Goal: Task Accomplishment & Management: Complete application form

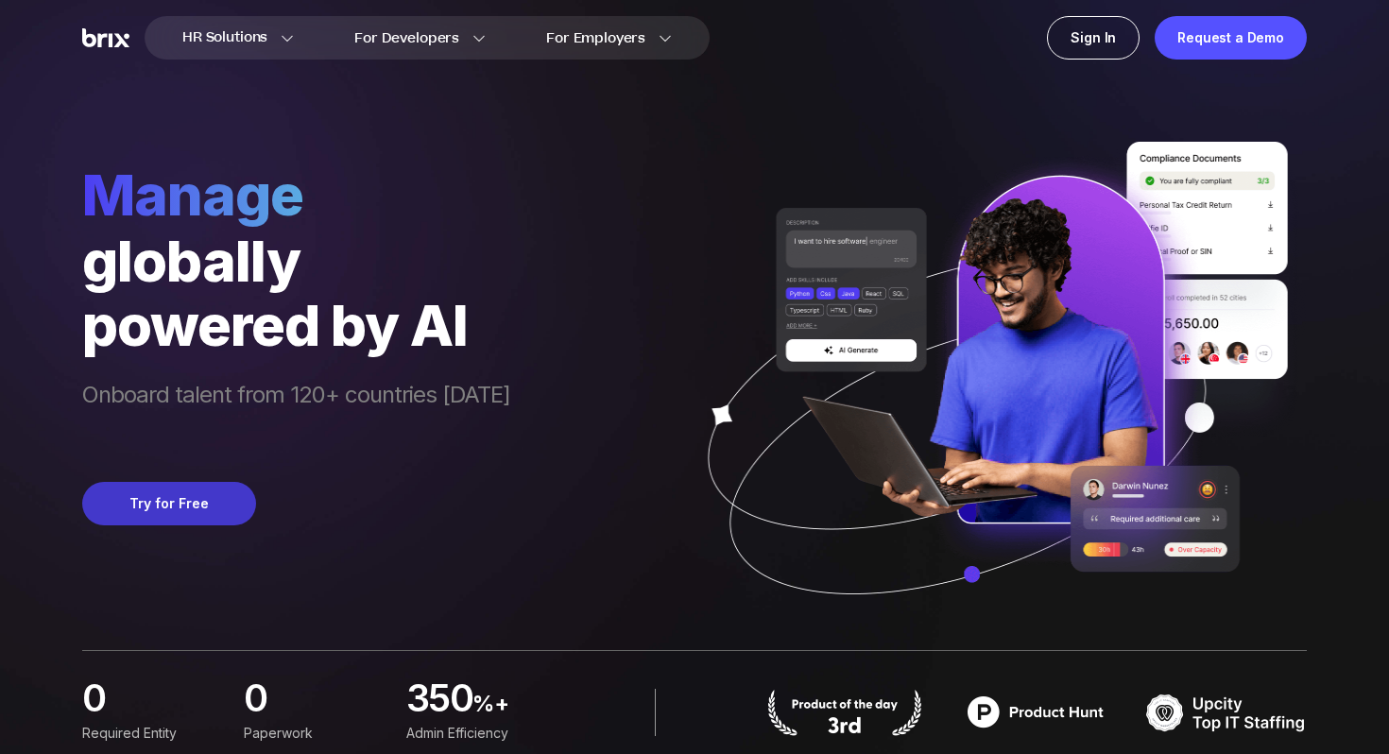
click at [150, 511] on button "Try for Free" at bounding box center [169, 503] width 174 height 43
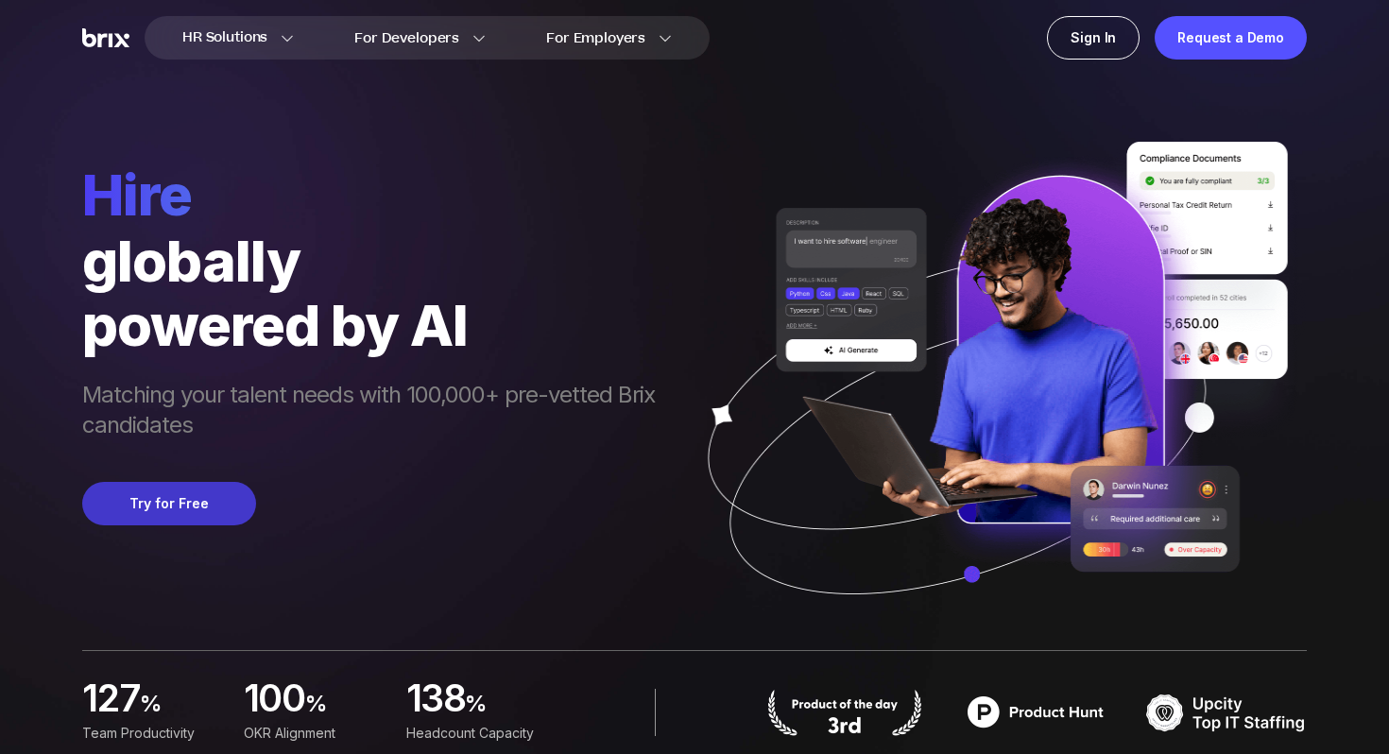
click at [163, 491] on button "Try for Free" at bounding box center [169, 503] width 174 height 43
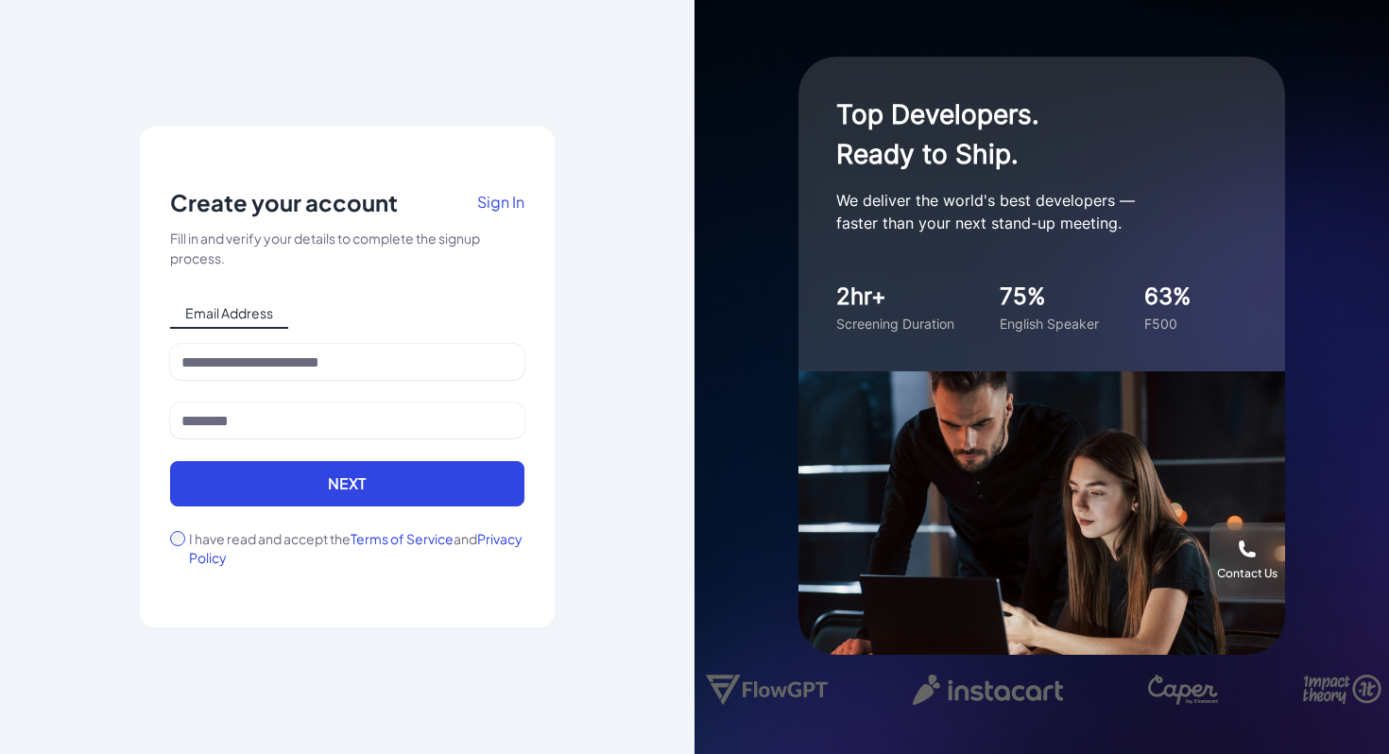
click at [338, 392] on div at bounding box center [347, 373] width 354 height 59
click at [338, 372] on input at bounding box center [347, 362] width 354 height 36
type input "**********"
click at [328, 427] on input at bounding box center [347, 421] width 354 height 36
type input "********"
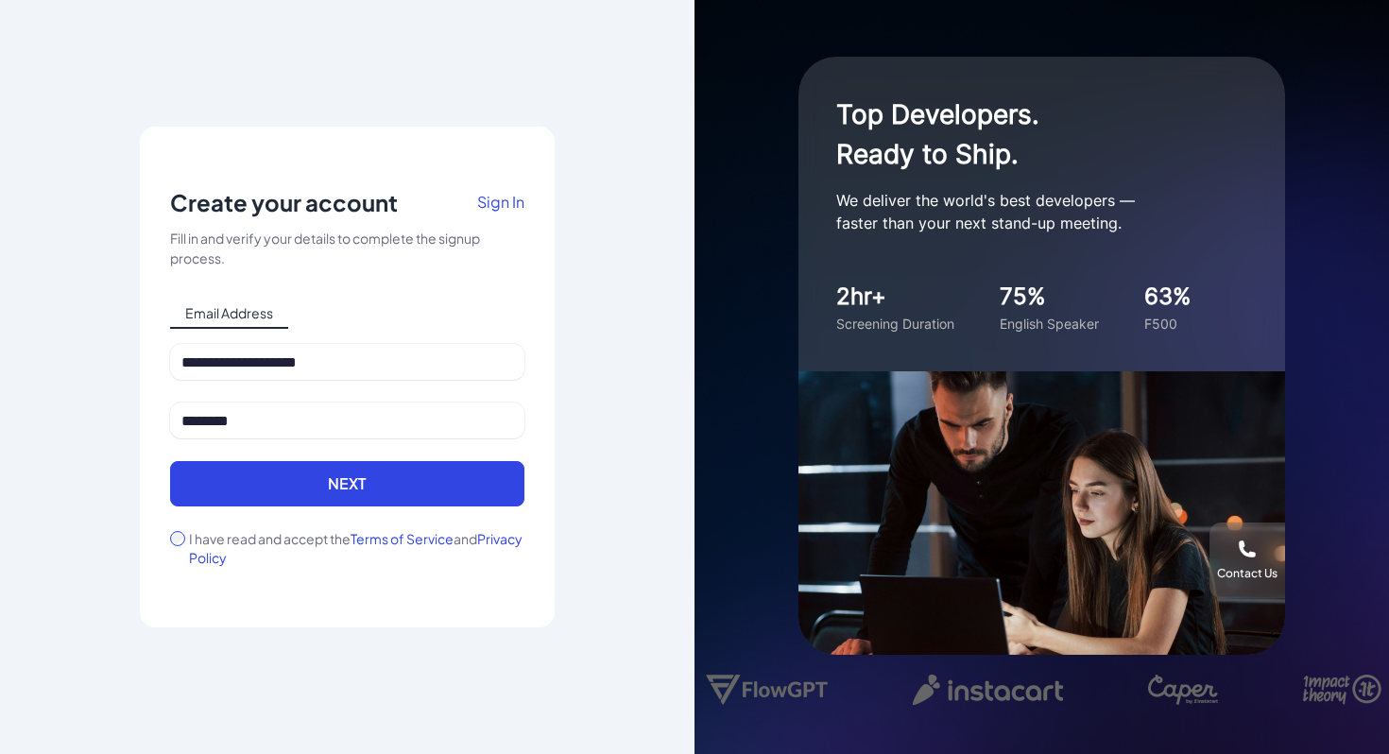
click at [195, 531] on label "I have read and accept the Terms of Service and Privacy Policy" at bounding box center [357, 548] width 336 height 38
click at [272, 456] on div "********" at bounding box center [347, 432] width 354 height 59
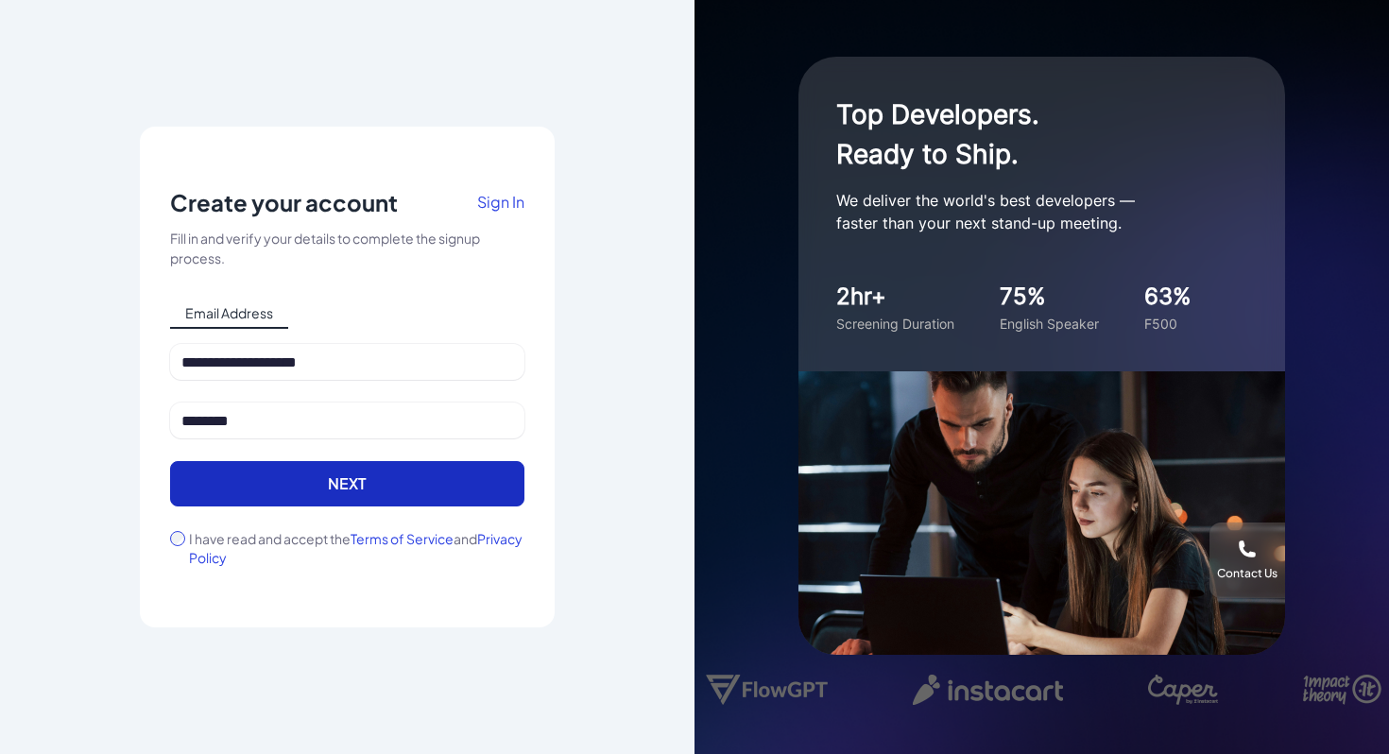
click at [272, 480] on button "Next" at bounding box center [347, 483] width 354 height 45
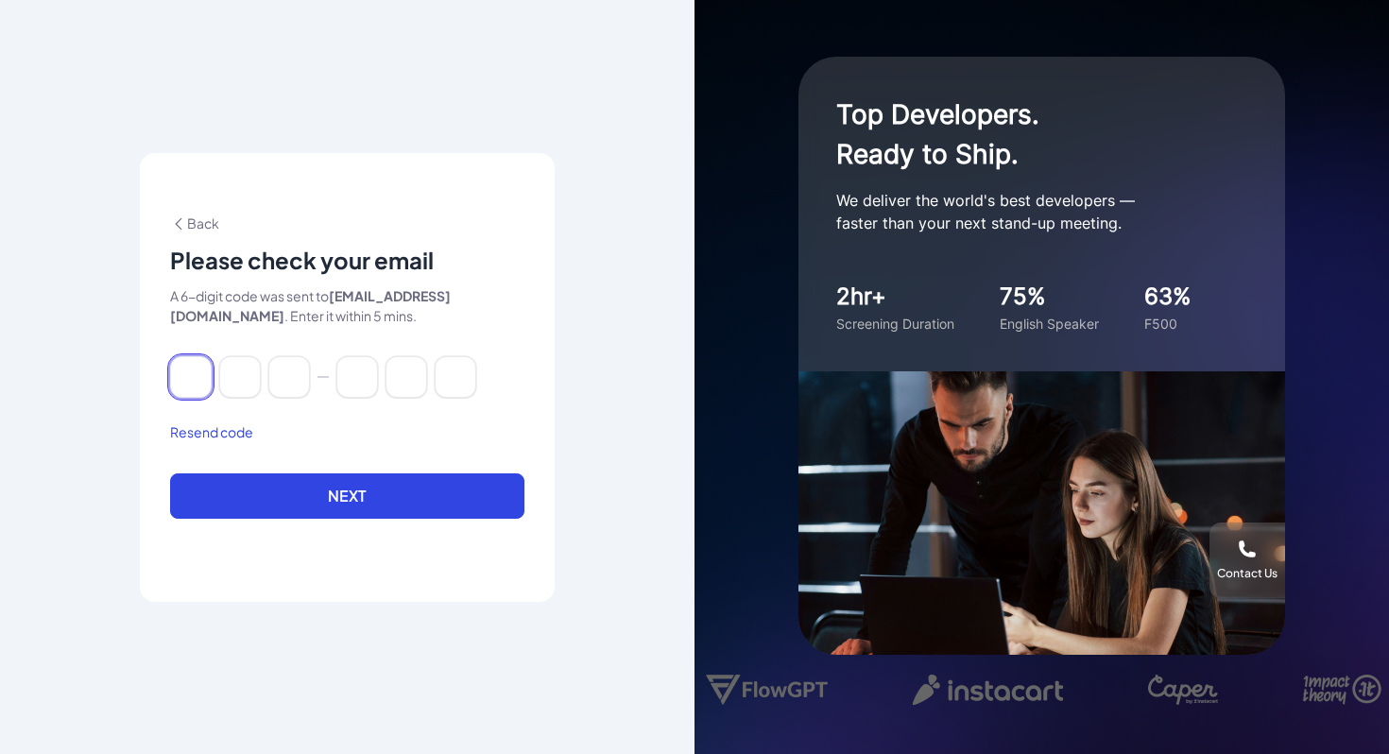
click at [189, 371] on input at bounding box center [191, 377] width 42 height 42
paste input "******"
type input "*"
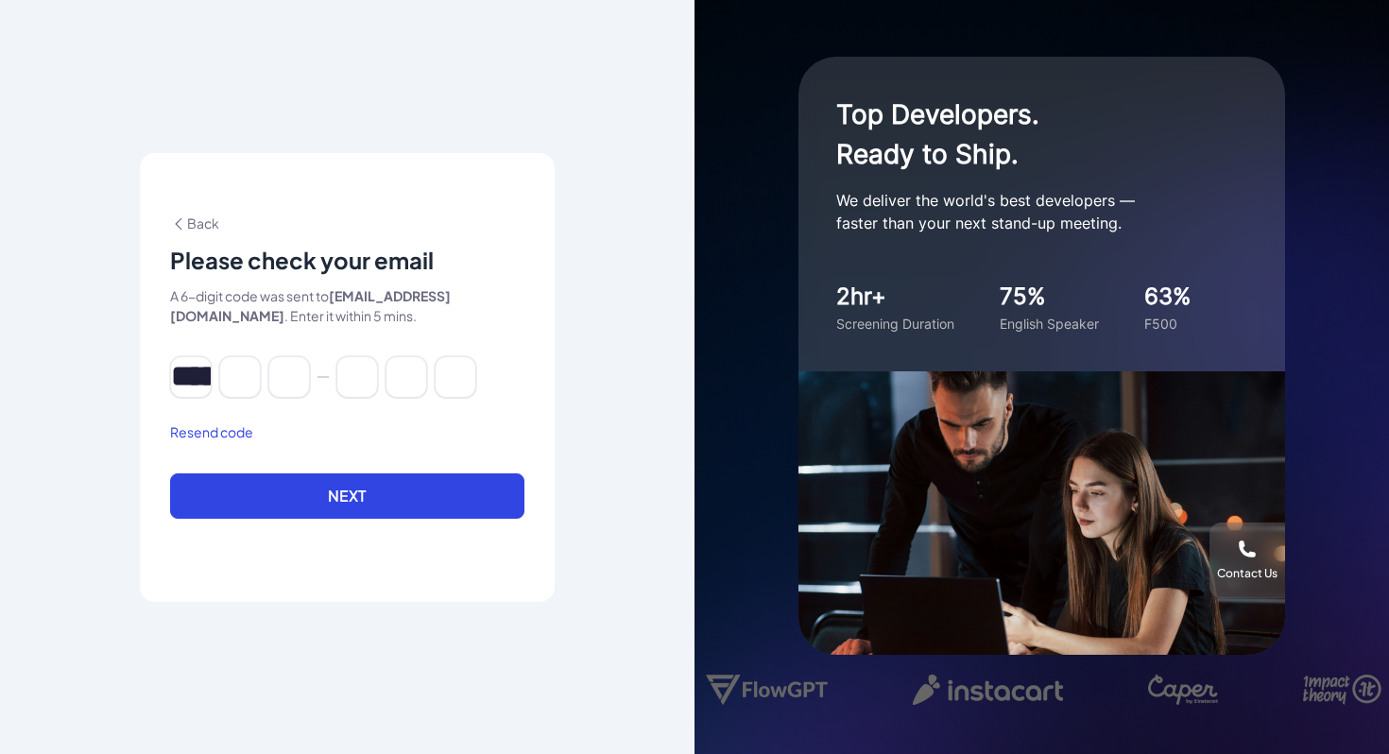
type input "*"
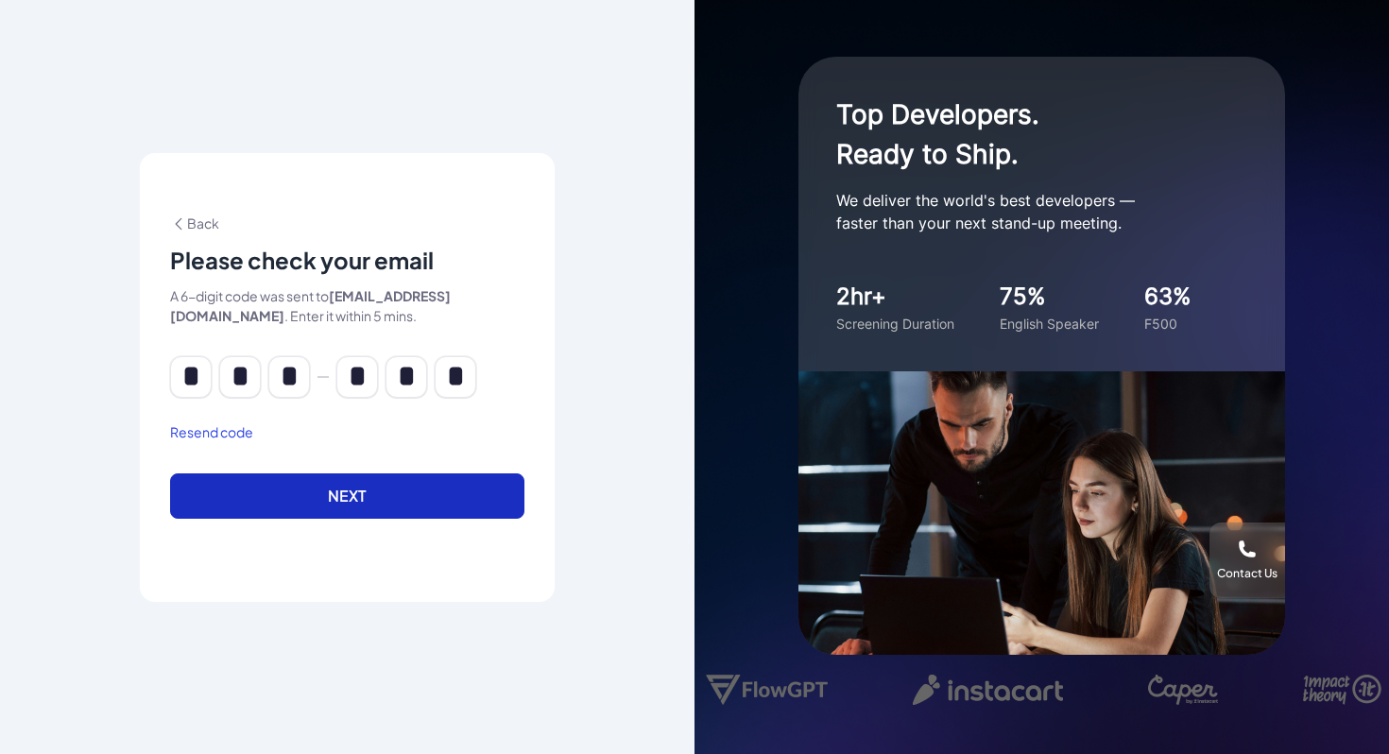
click at [260, 485] on button "Next" at bounding box center [347, 496] width 354 height 45
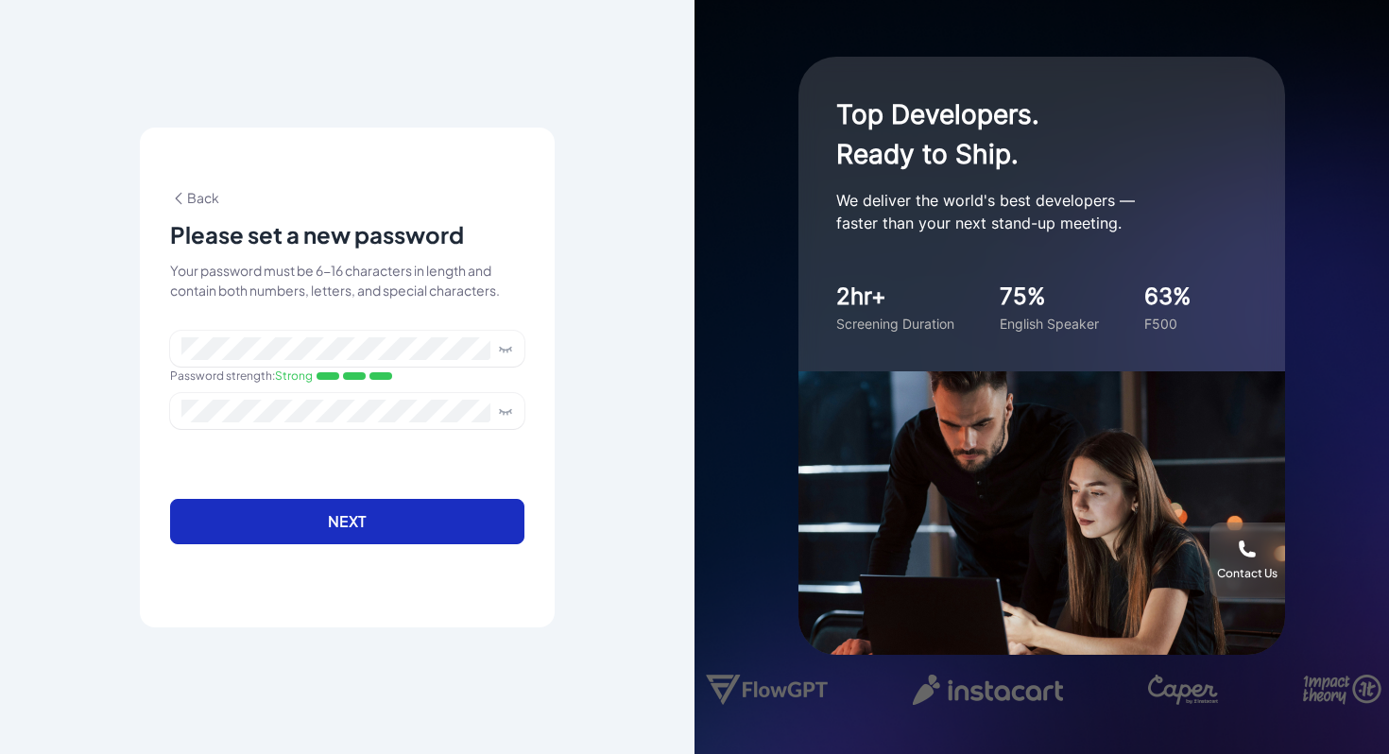
click at [410, 531] on button "Next" at bounding box center [347, 521] width 354 height 45
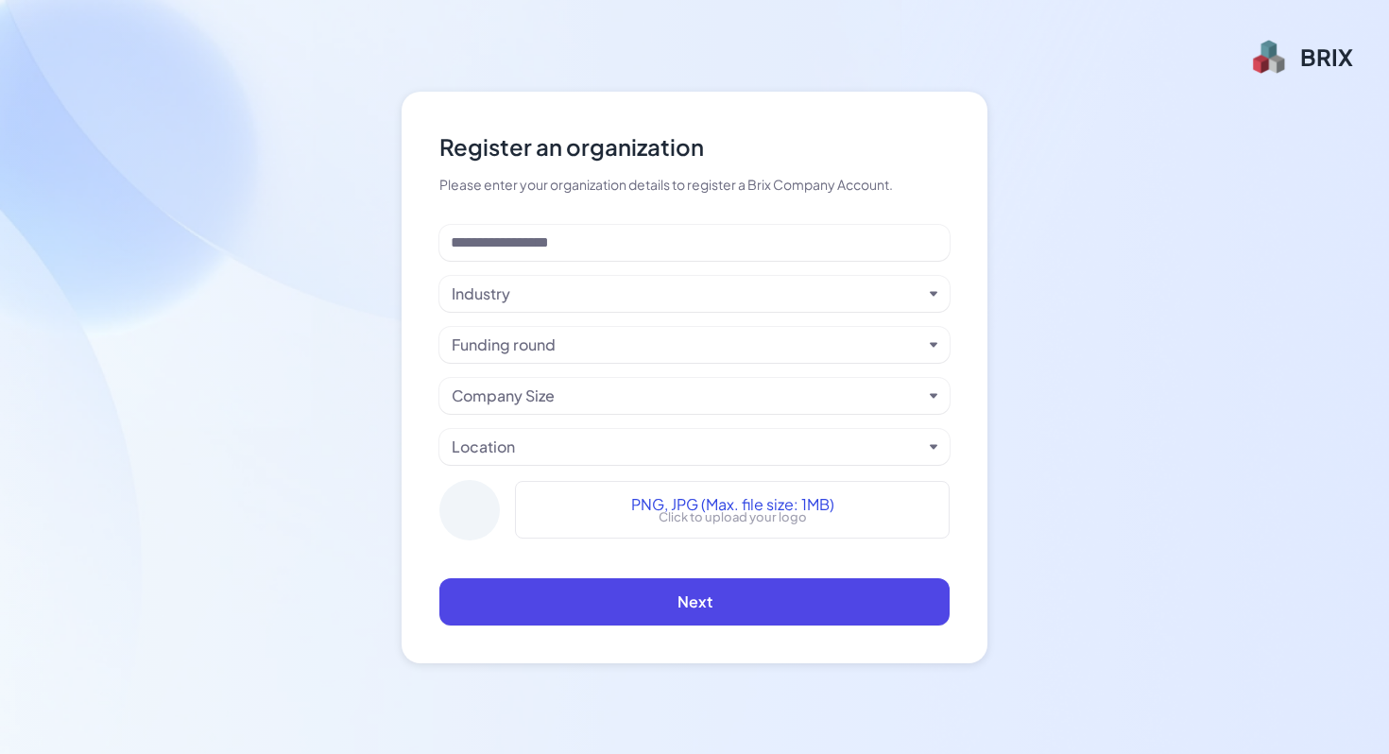
click at [1314, 42] on div "BRIX" at bounding box center [1326, 57] width 53 height 30
click at [1314, 61] on div "BRIX" at bounding box center [1326, 57] width 53 height 30
click at [1256, 67] on div at bounding box center [1268, 57] width 41 height 38
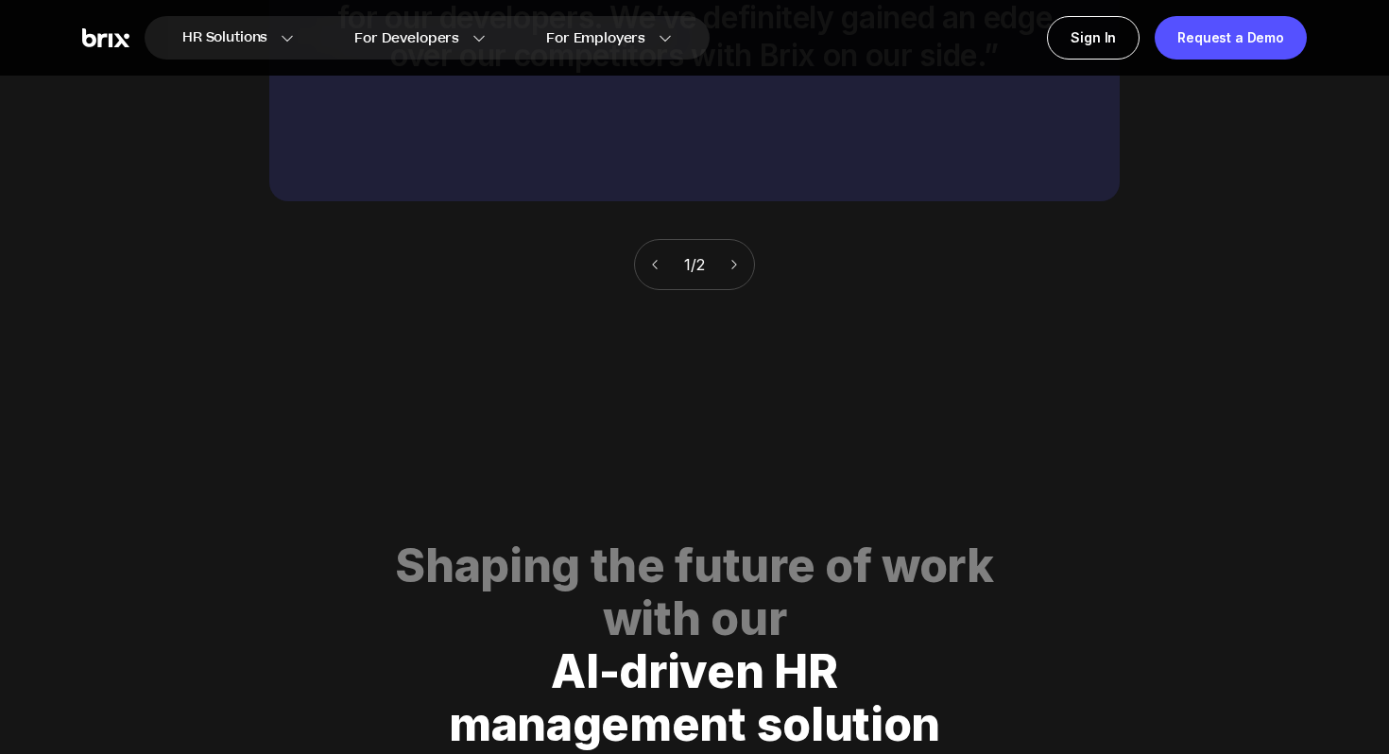
scroll to position [9651, 0]
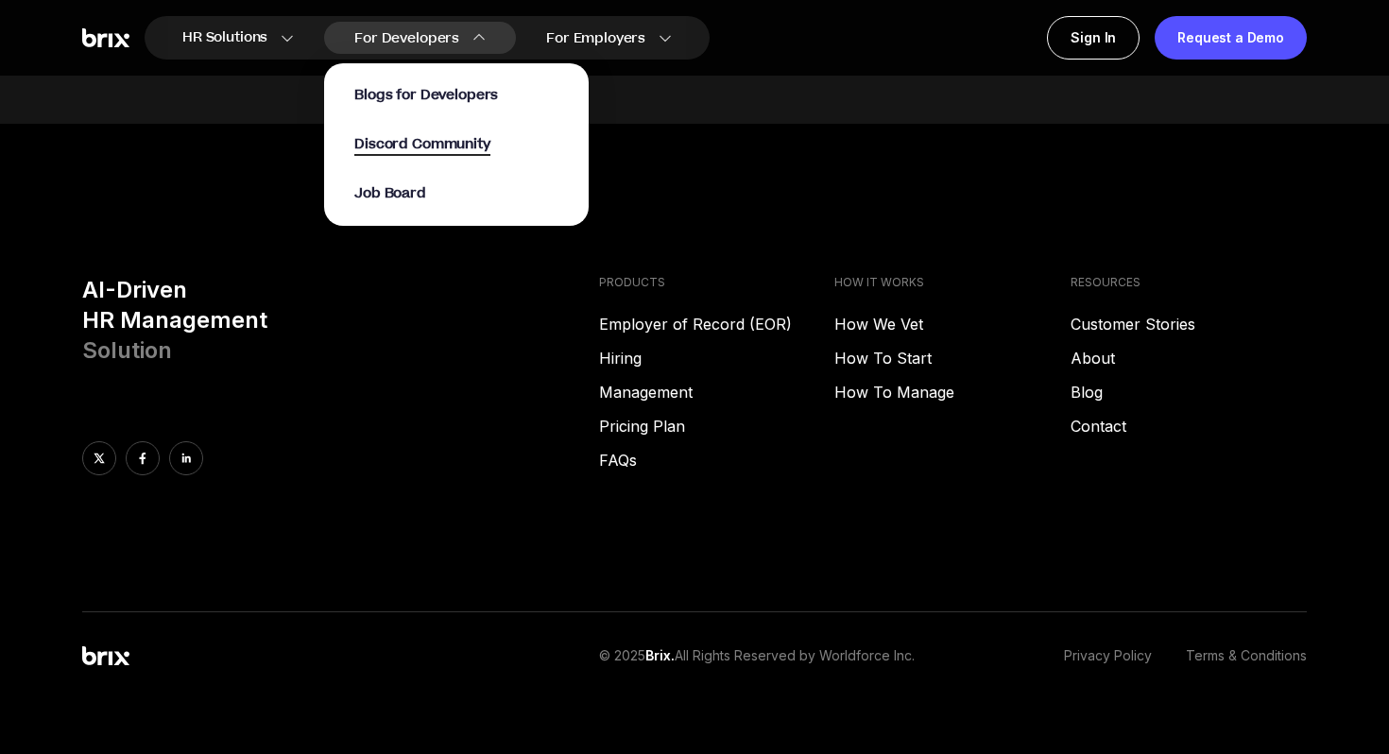
click at [456, 144] on span "Discord Community" at bounding box center [421, 145] width 135 height 22
click at [422, 190] on span "Job Board" at bounding box center [390, 194] width 72 height 22
